Goal: Check status: Check status

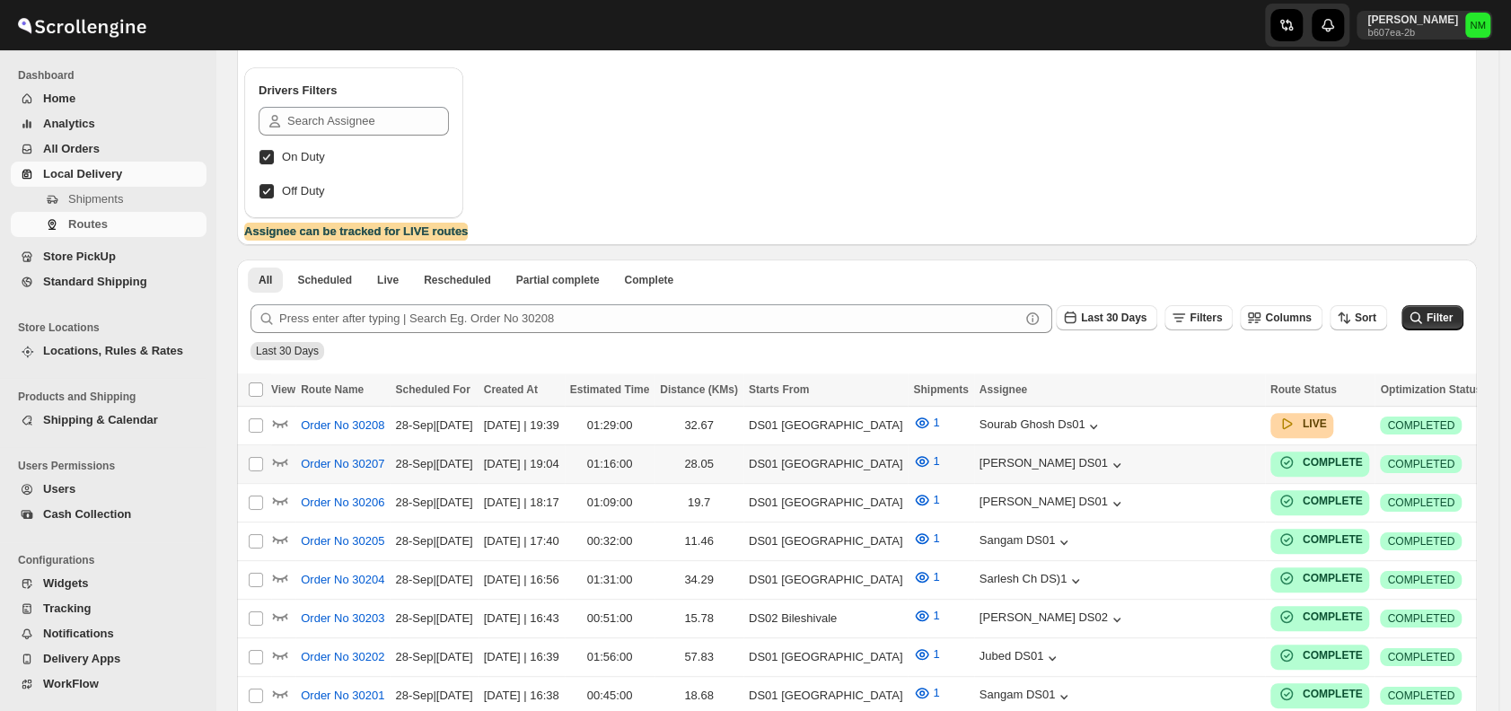
scroll to position [213, 0]
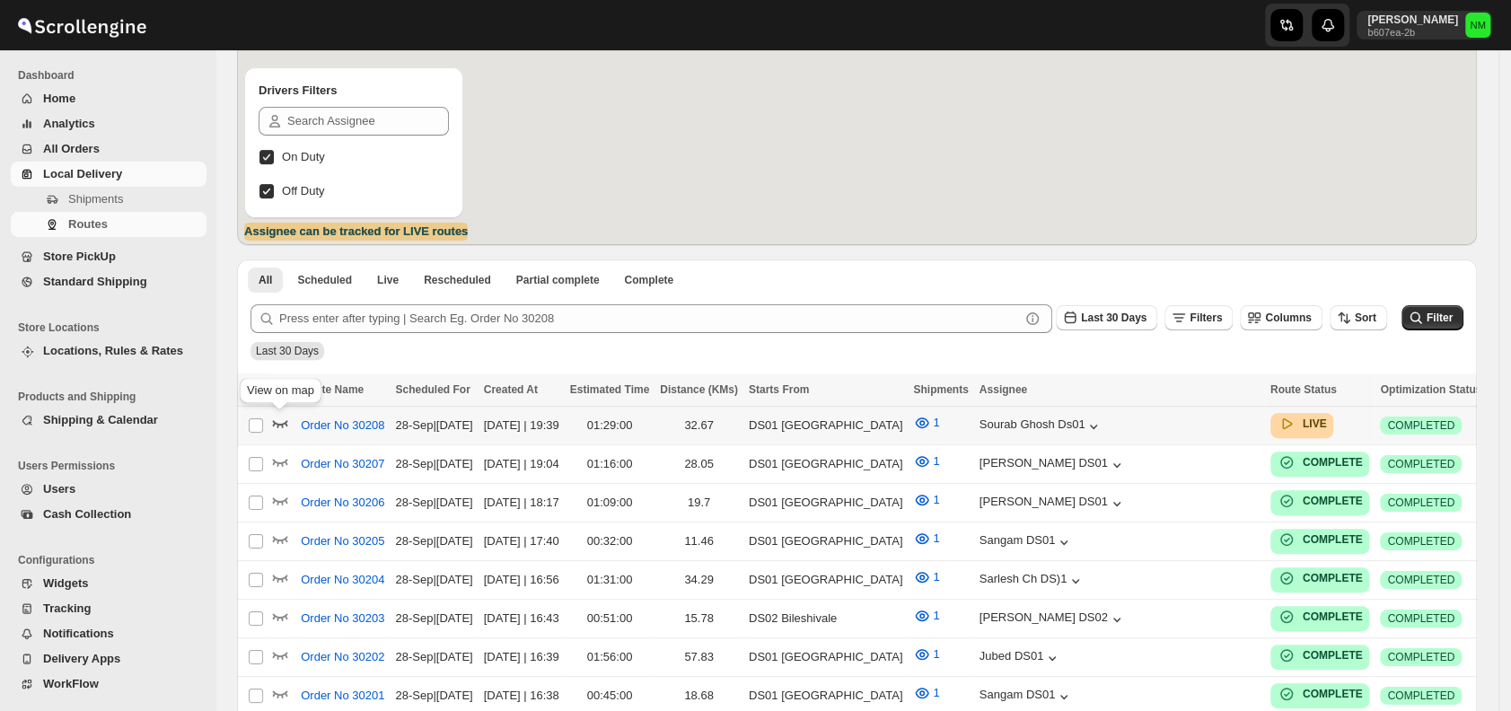
click at [279, 422] on icon "button" at bounding box center [280, 423] width 18 height 18
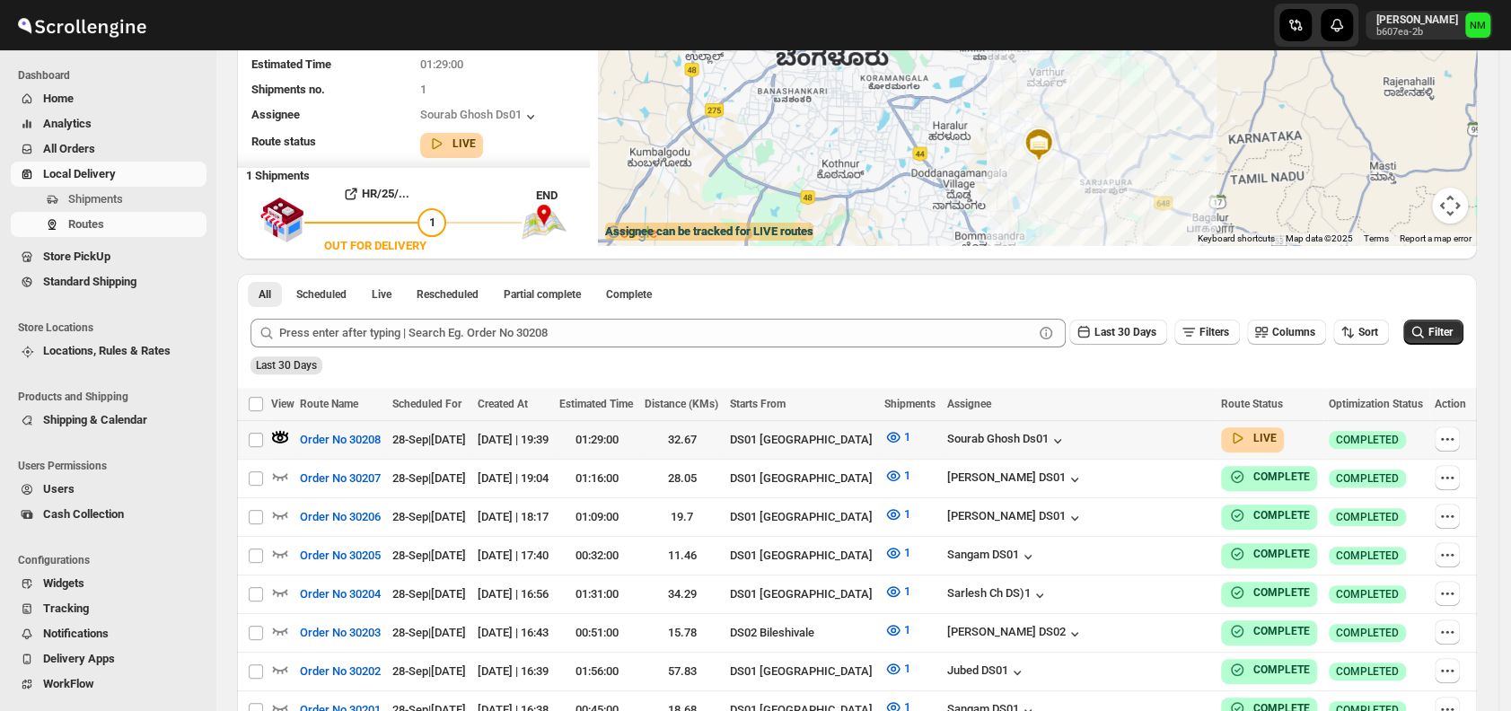
scroll to position [0, 0]
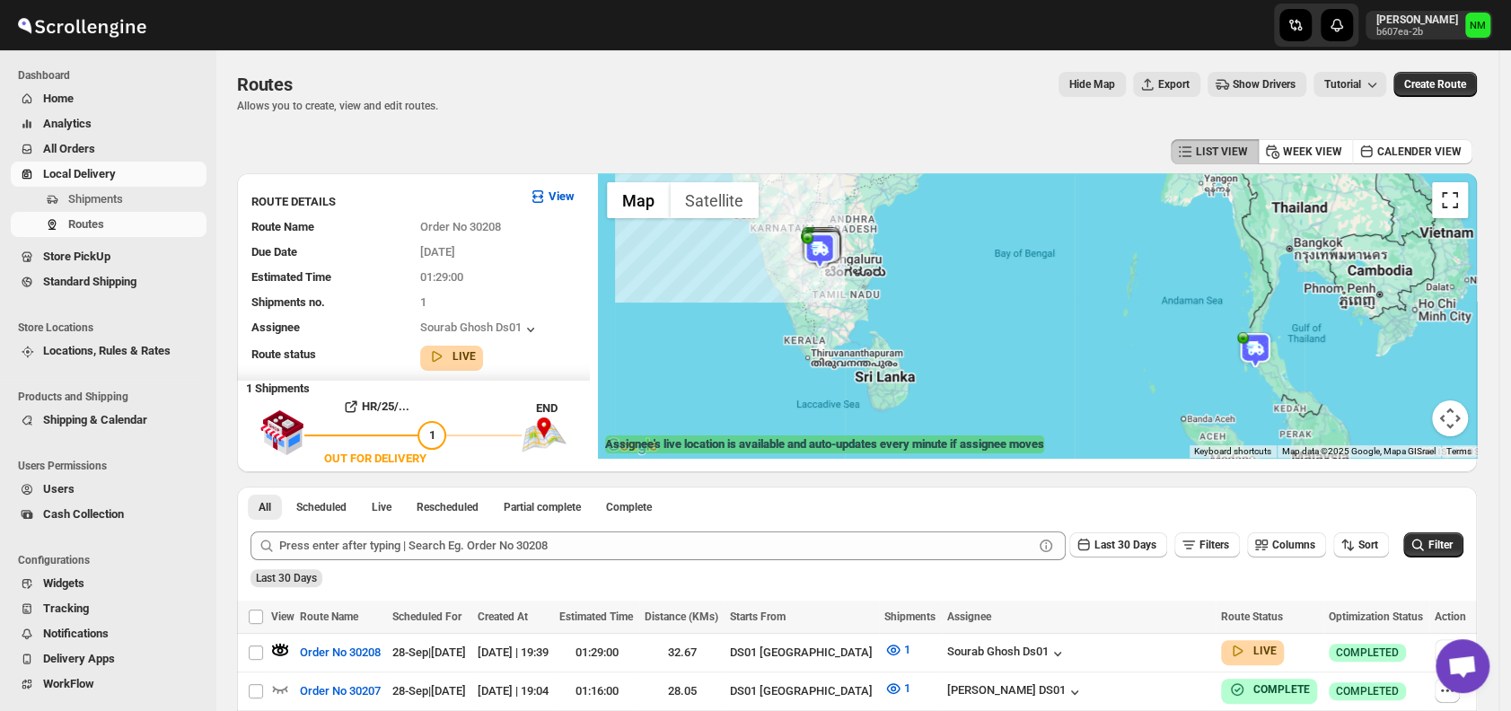
click at [1460, 215] on button "Toggle fullscreen view" at bounding box center [1450, 200] width 36 height 36
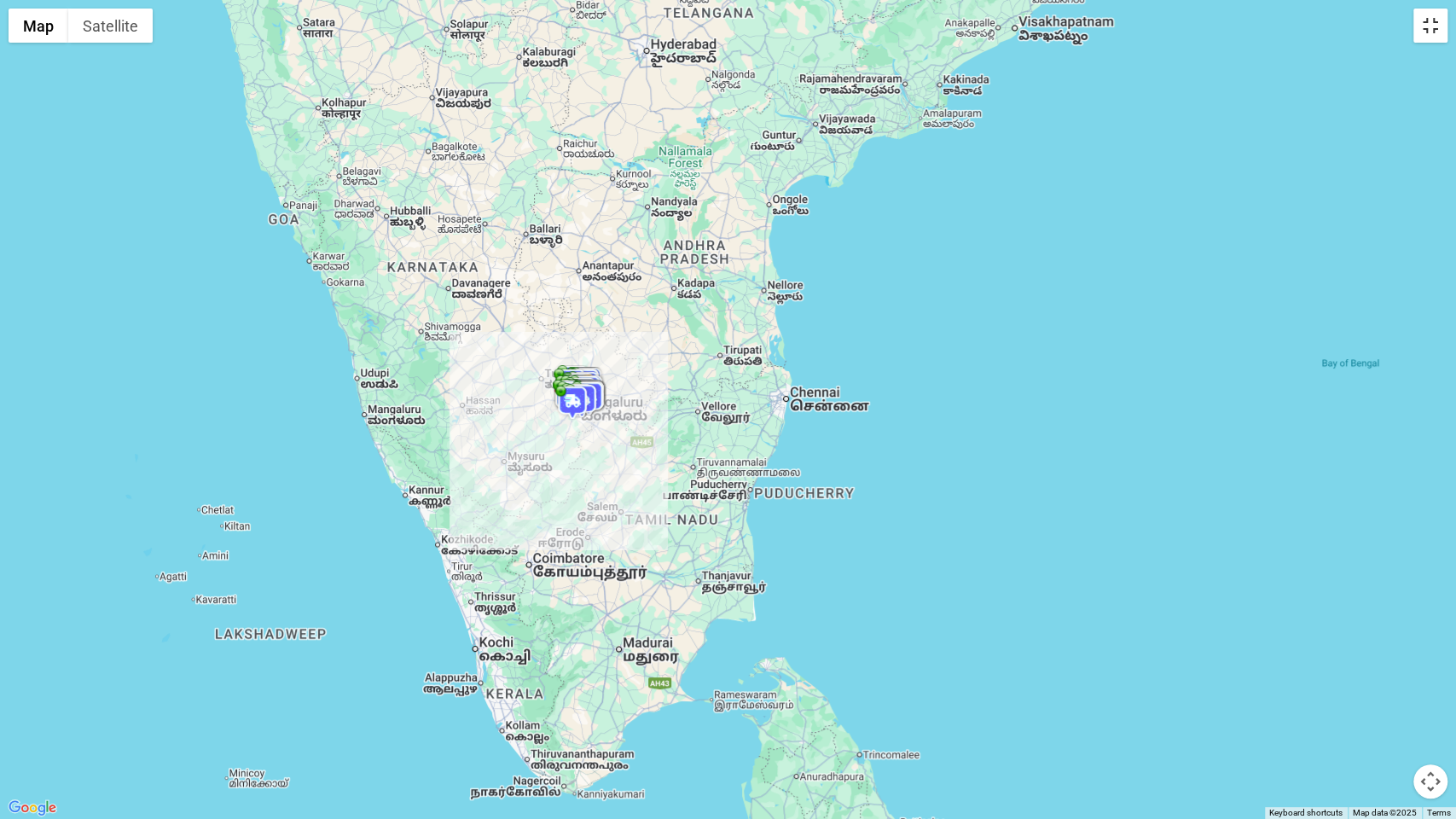
click at [1430, 34] on button "Toggle fullscreen view" at bounding box center [1430, 26] width 34 height 34
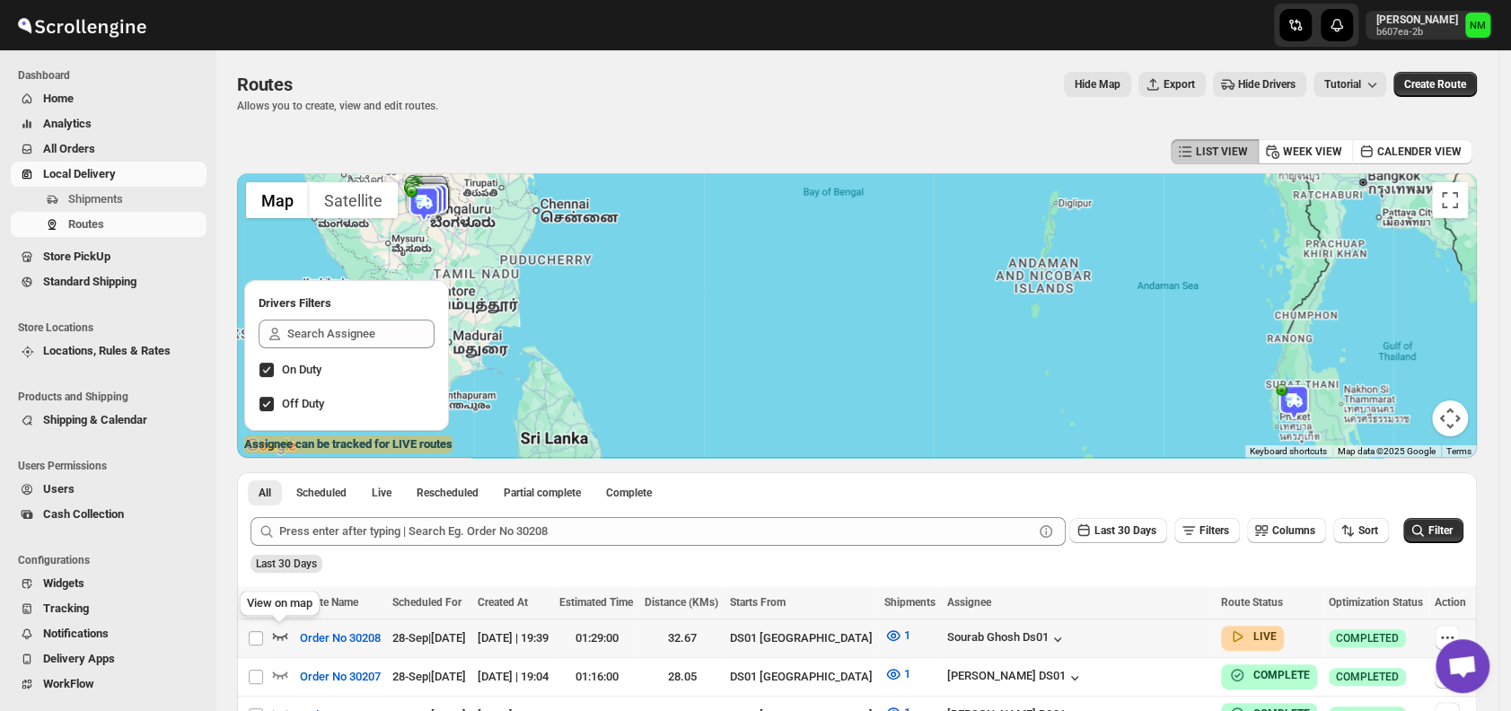
click at [283, 632] on icon "button" at bounding box center [280, 636] width 18 height 18
